Goal: Task Accomplishment & Management: Manage account settings

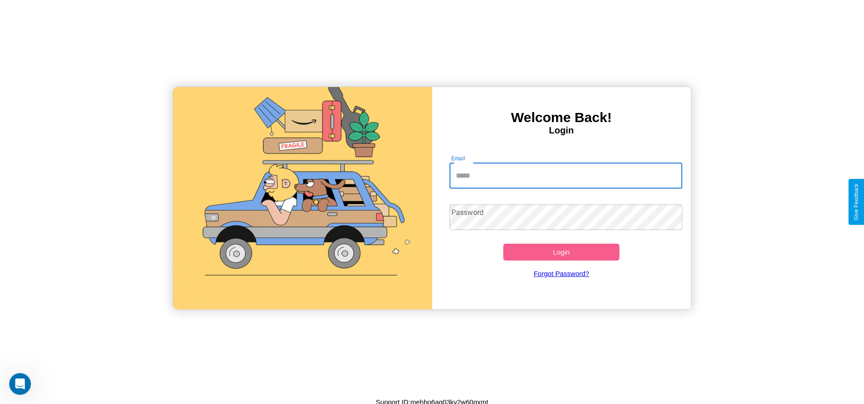
click at [566, 175] on input "Email" at bounding box center [566, 176] width 233 height 26
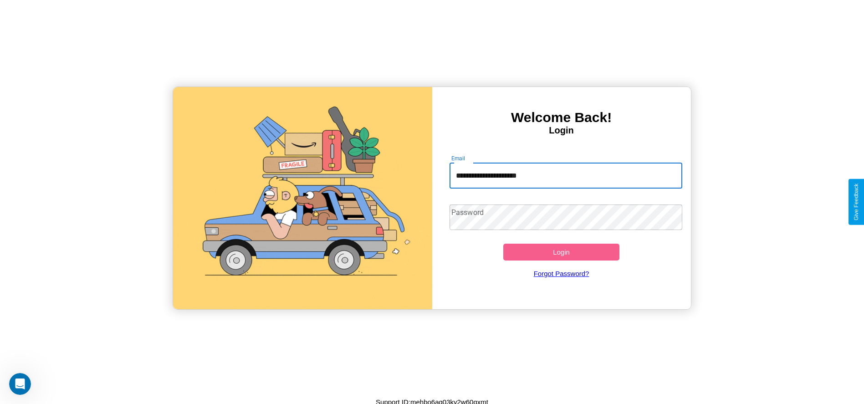
type input "**********"
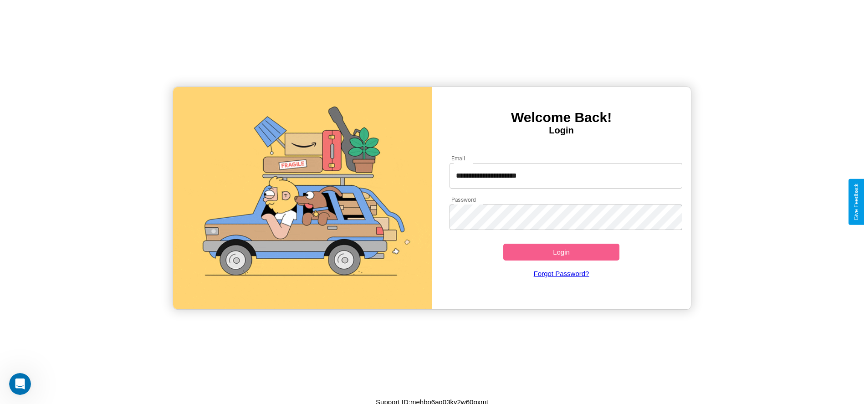
click at [561, 252] on button "Login" at bounding box center [562, 252] width 117 height 17
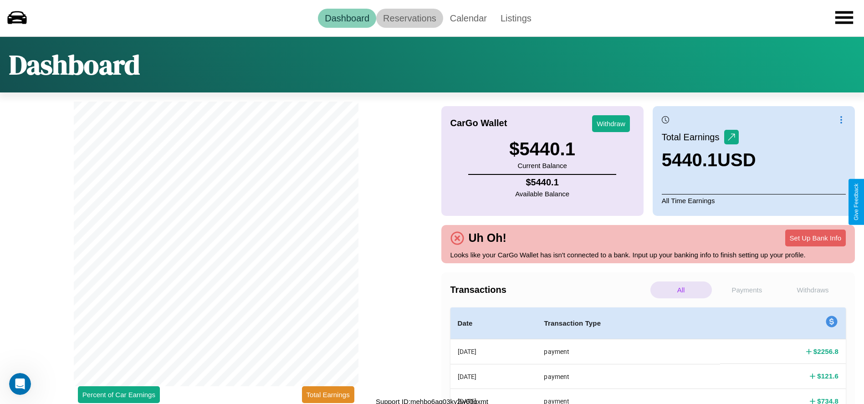
click at [410, 18] on link "Reservations" at bounding box center [409, 18] width 67 height 19
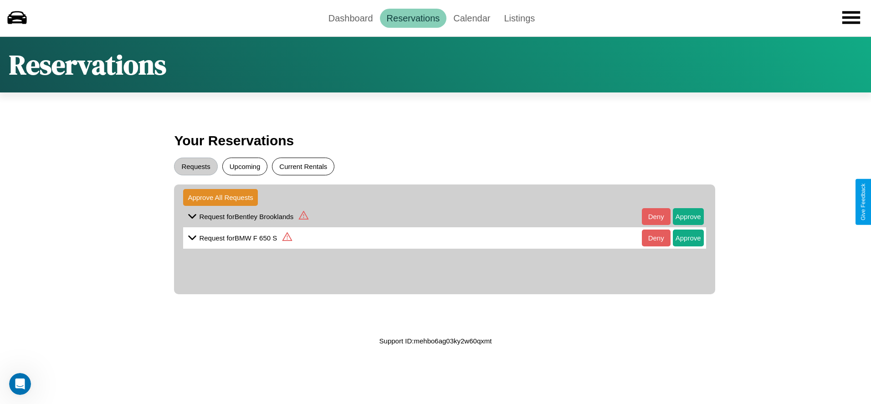
click at [303, 166] on button "Current Rentals" at bounding box center [303, 167] width 62 height 18
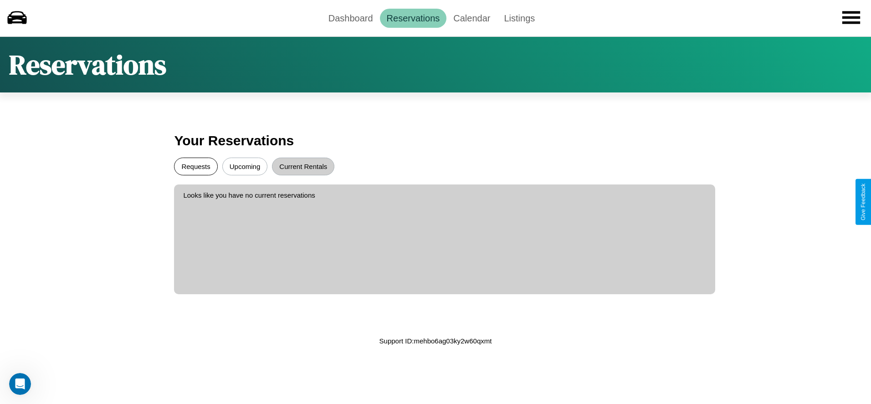
click at [196, 166] on button "Requests" at bounding box center [195, 167] width 43 height 18
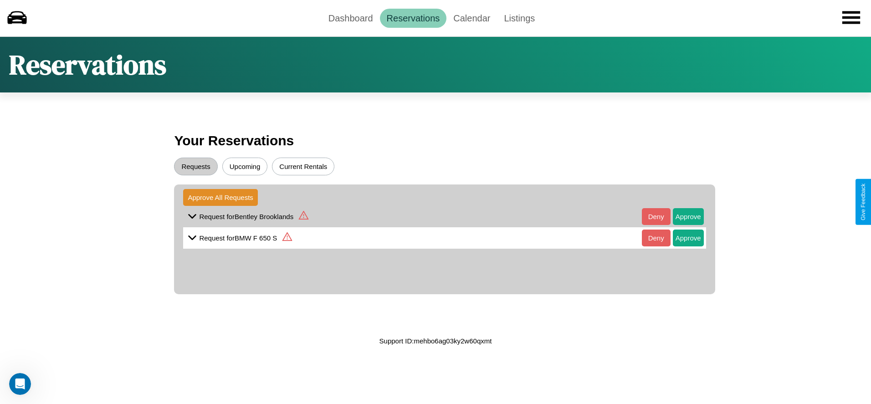
click at [303, 216] on icon at bounding box center [304, 215] width 10 height 9
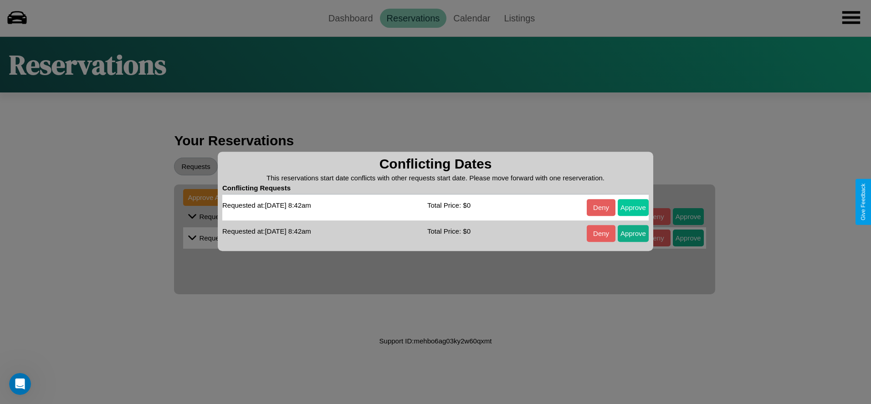
click at [633, 207] on button "Approve" at bounding box center [633, 207] width 31 height 17
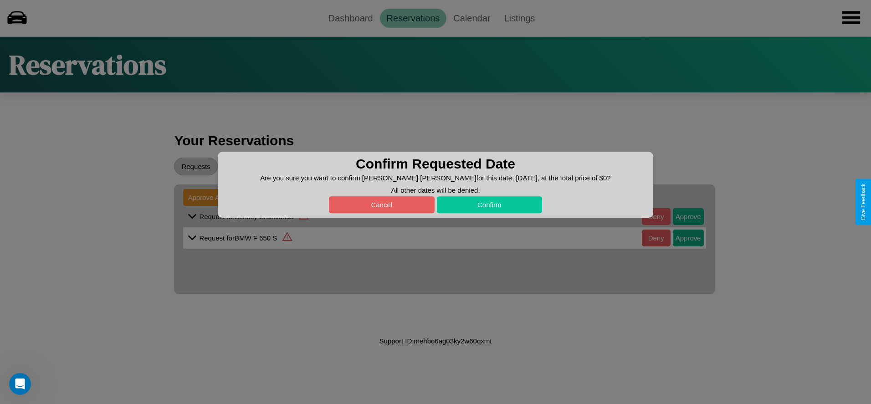
click at [489, 205] on button "Confirm" at bounding box center [490, 204] width 106 height 17
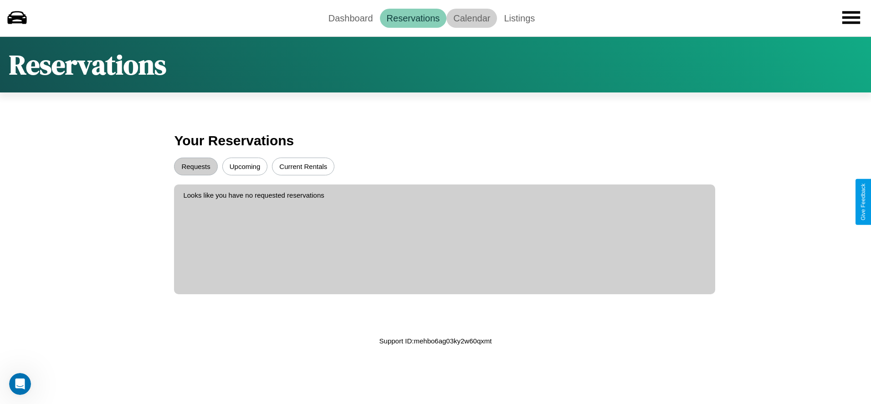
click at [472, 18] on link "Calendar" at bounding box center [472, 18] width 51 height 19
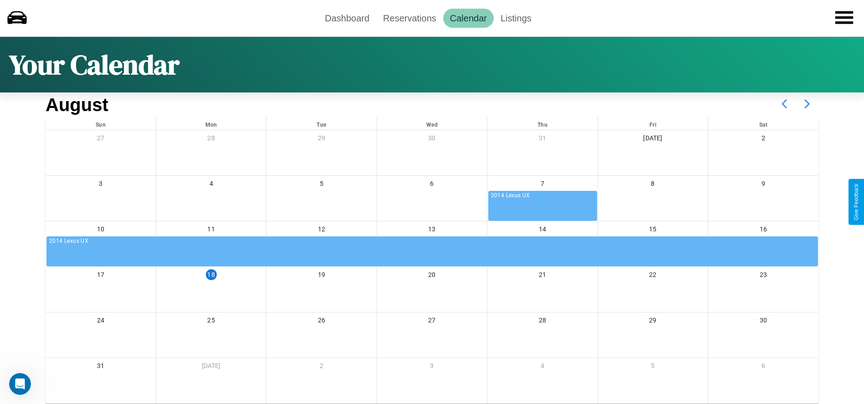
click at [808, 104] on icon at bounding box center [807, 104] width 23 height 23
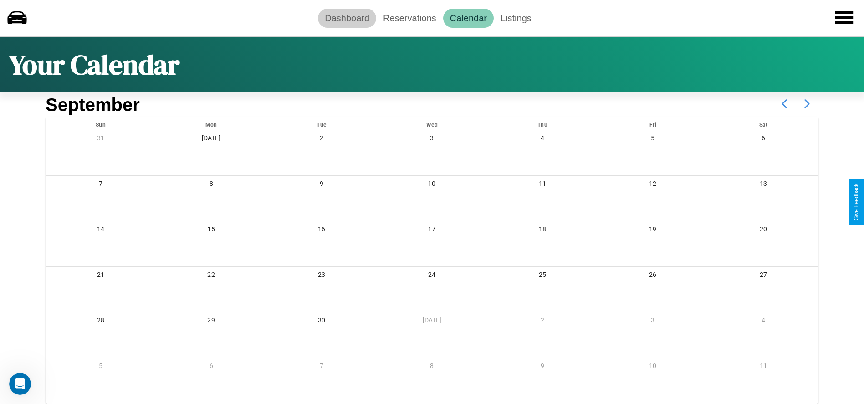
click at [347, 18] on link "Dashboard" at bounding box center [347, 18] width 58 height 19
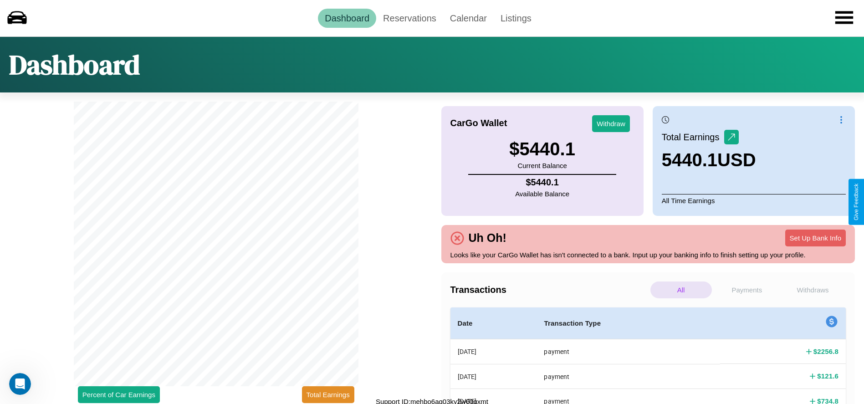
click at [813, 290] on p "Withdraws" at bounding box center [813, 290] width 62 height 17
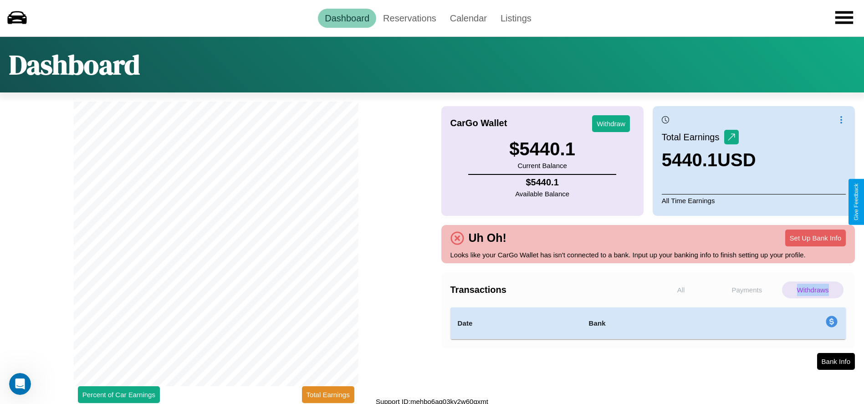
click at [813, 290] on p "Withdraws" at bounding box center [813, 290] width 62 height 17
click at [747, 290] on p "Payments" at bounding box center [748, 290] width 62 height 17
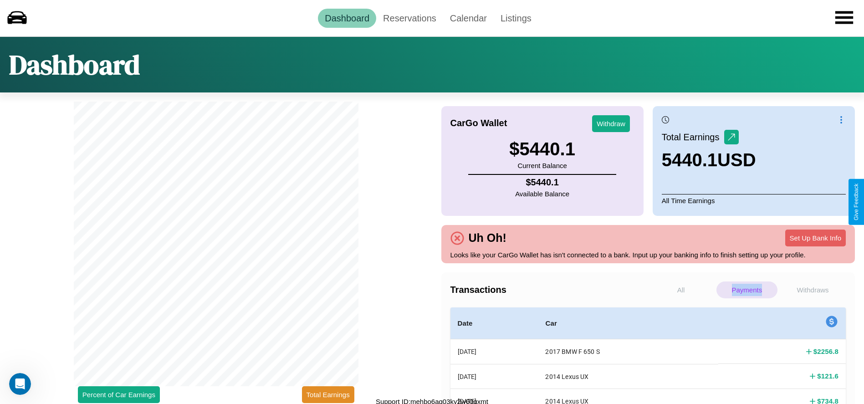
click at [747, 290] on p "Payments" at bounding box center [748, 290] width 62 height 17
click at [611, 123] on button "Withdraw" at bounding box center [611, 123] width 38 height 17
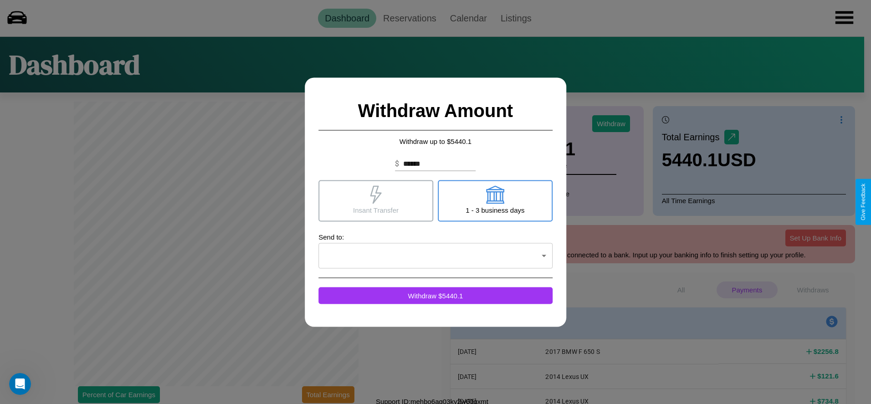
click at [495, 201] on icon at bounding box center [495, 194] width 18 height 18
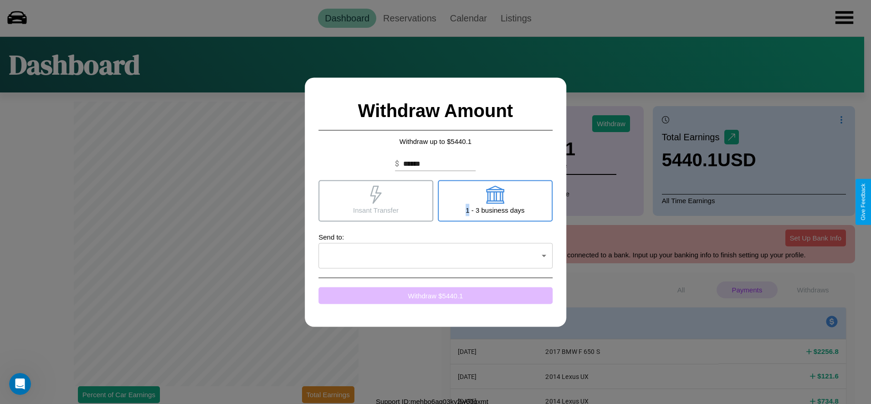
click at [436, 295] on button "Withdraw $ 5440.1" at bounding box center [436, 295] width 234 height 17
